Goal: Task Accomplishment & Management: Manage account settings

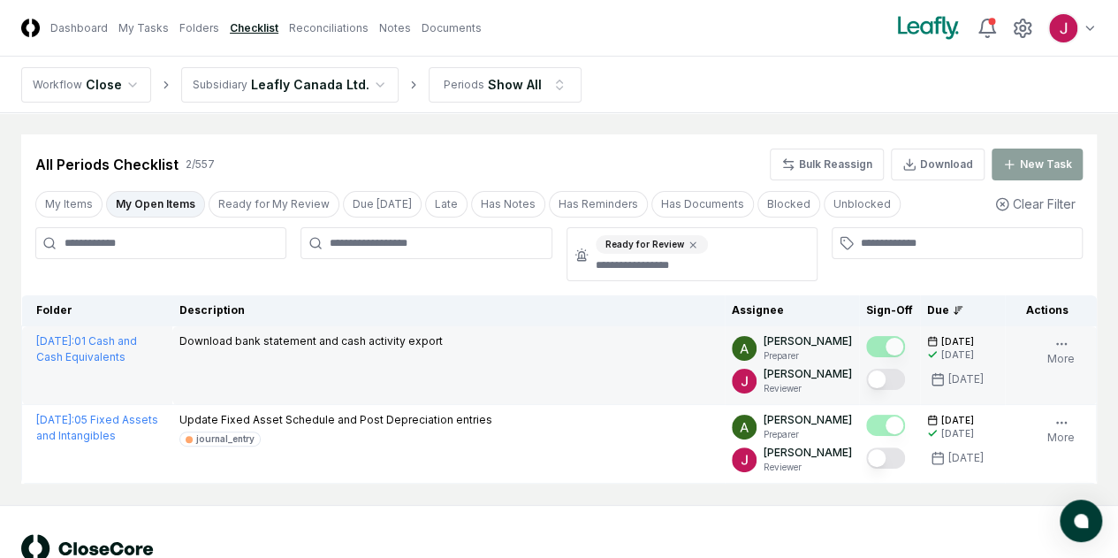
click at [866, 376] on button "Mark complete" at bounding box center [885, 378] width 39 height 21
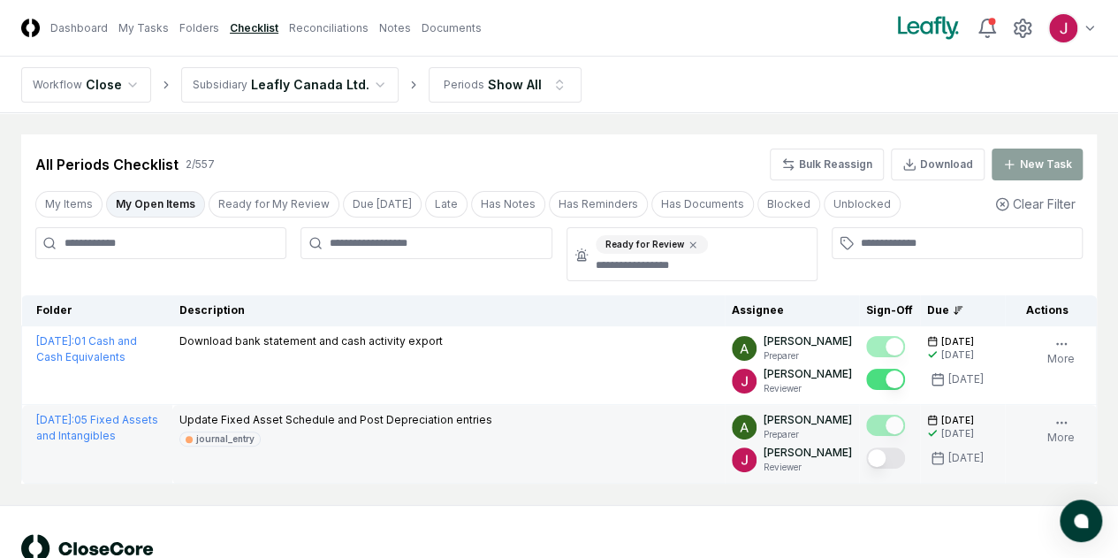
click at [866, 464] on button "Mark complete" at bounding box center [885, 457] width 39 height 21
click at [352, 87] on html "CloseCore Dashboard My Tasks Folders Checklist Reconciliations Notes Documents …" at bounding box center [559, 305] width 1118 height 611
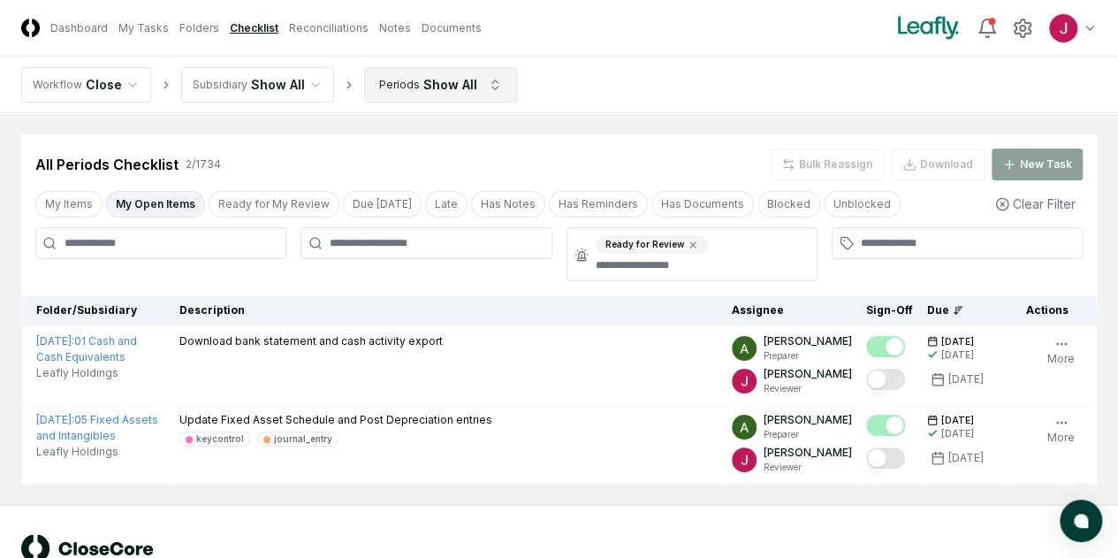
click at [476, 84] on html "CloseCore Dashboard My Tasks Folders Checklist Reconciliations Notes Documents …" at bounding box center [559, 305] width 1118 height 611
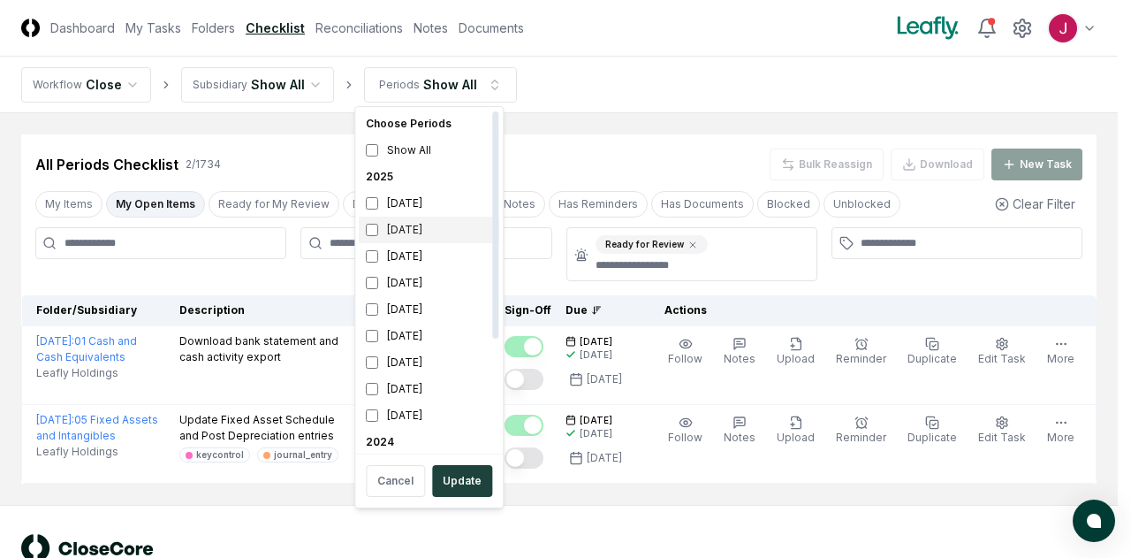
click at [412, 238] on div "[DATE]" at bounding box center [429, 230] width 141 height 27
click at [461, 483] on button "Update" at bounding box center [462, 481] width 60 height 32
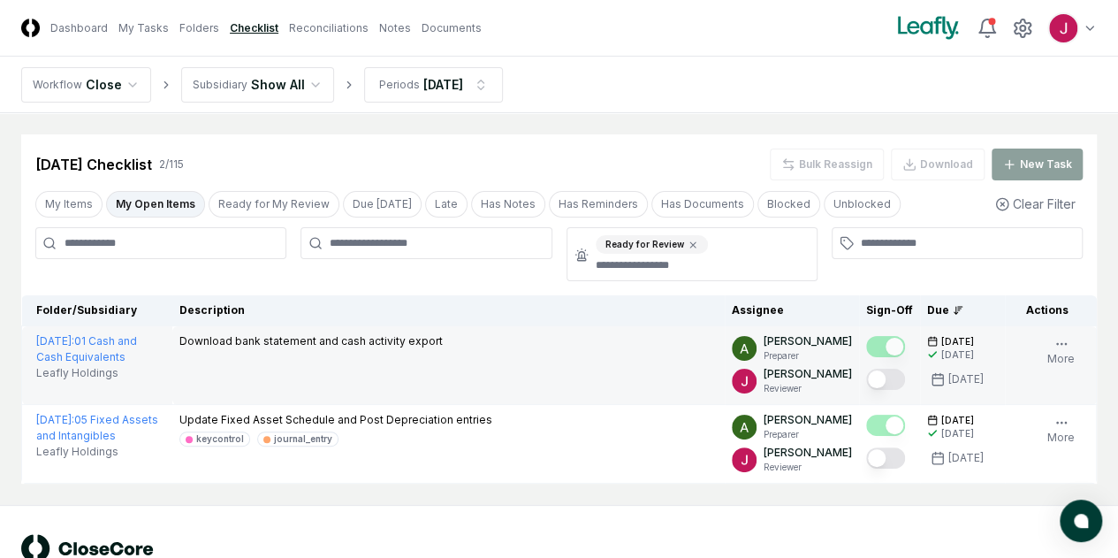
click at [866, 376] on button "Mark complete" at bounding box center [885, 378] width 39 height 21
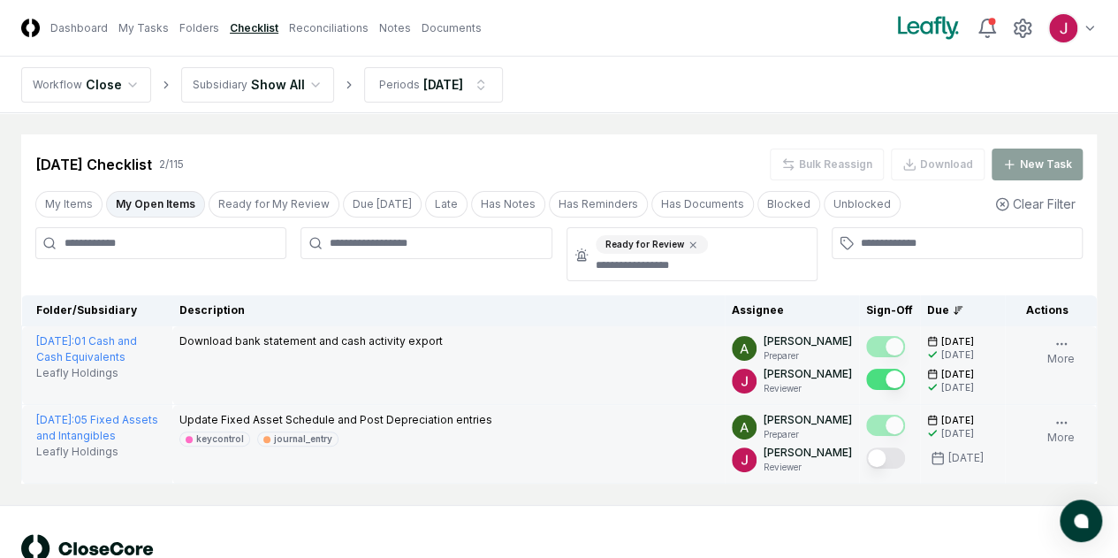
click at [866, 457] on button "Mark complete" at bounding box center [885, 457] width 39 height 21
click at [368, 29] on link "Reconciliations" at bounding box center [329, 28] width 80 height 16
